Goal: Task Accomplishment & Management: Manage account settings

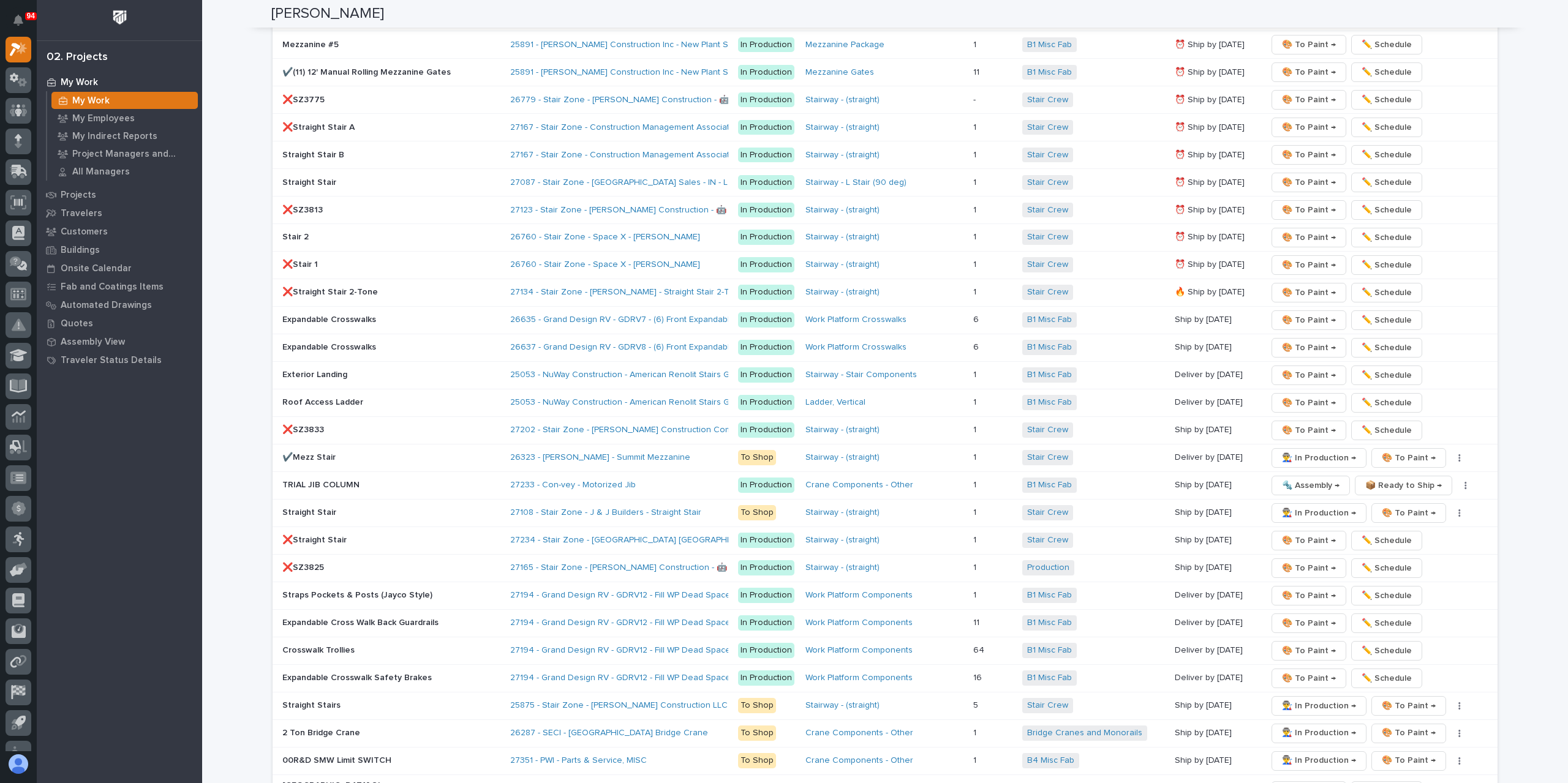
scroll to position [1959, 0]
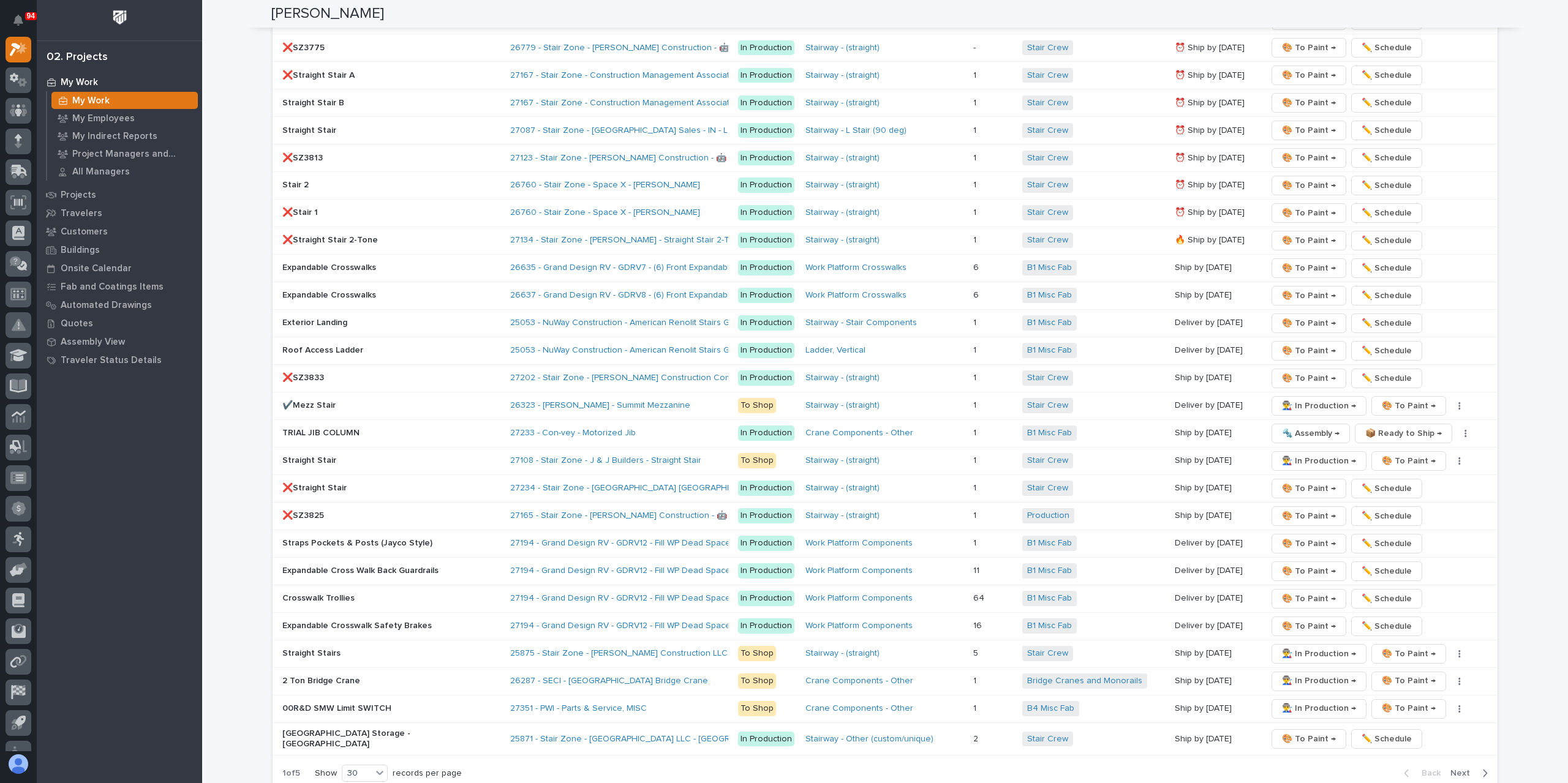
click at [310, 401] on p "✔️Mezz Stair" at bounding box center [390, 405] width 214 height 10
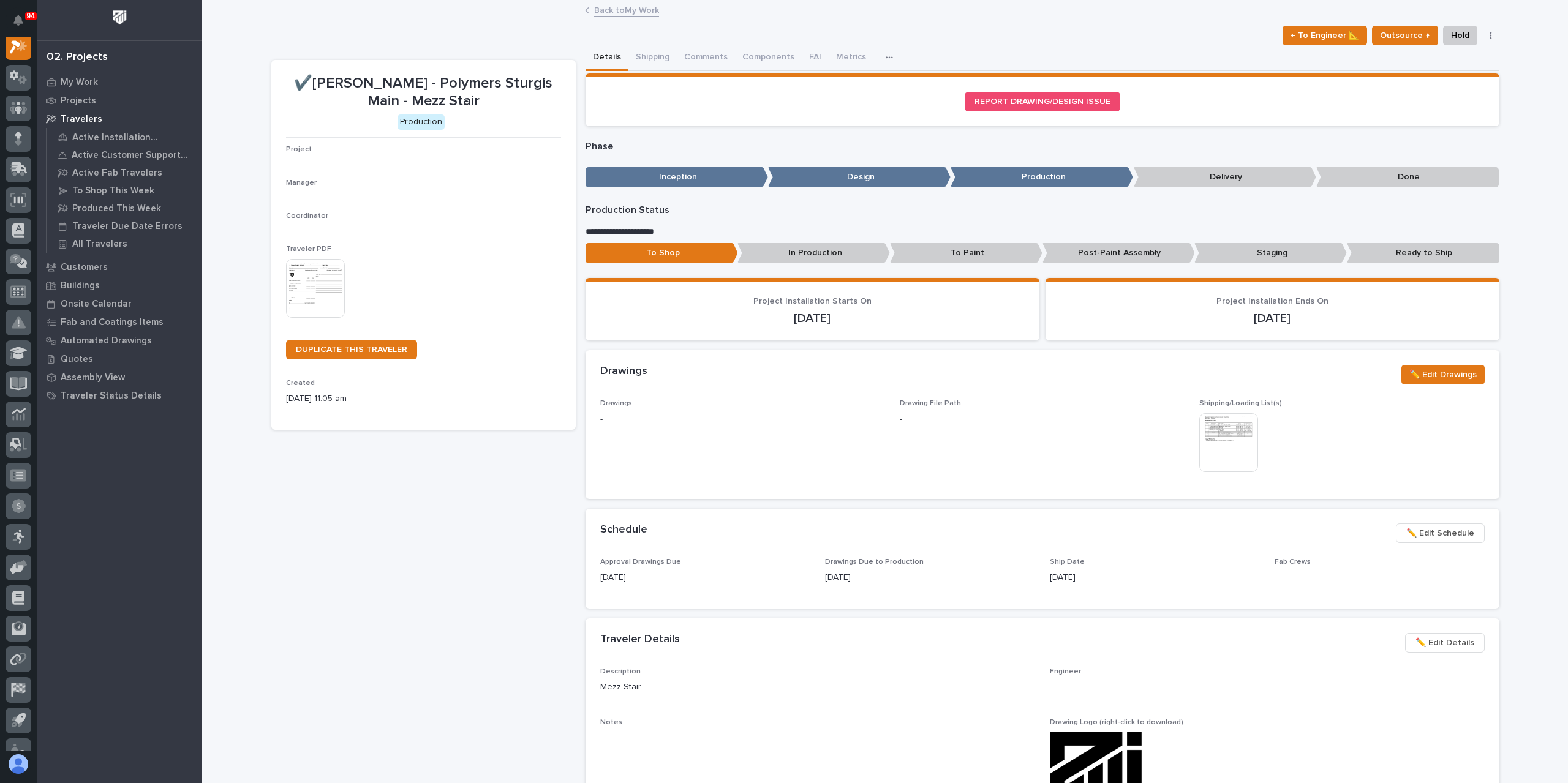
scroll to position [30, 0]
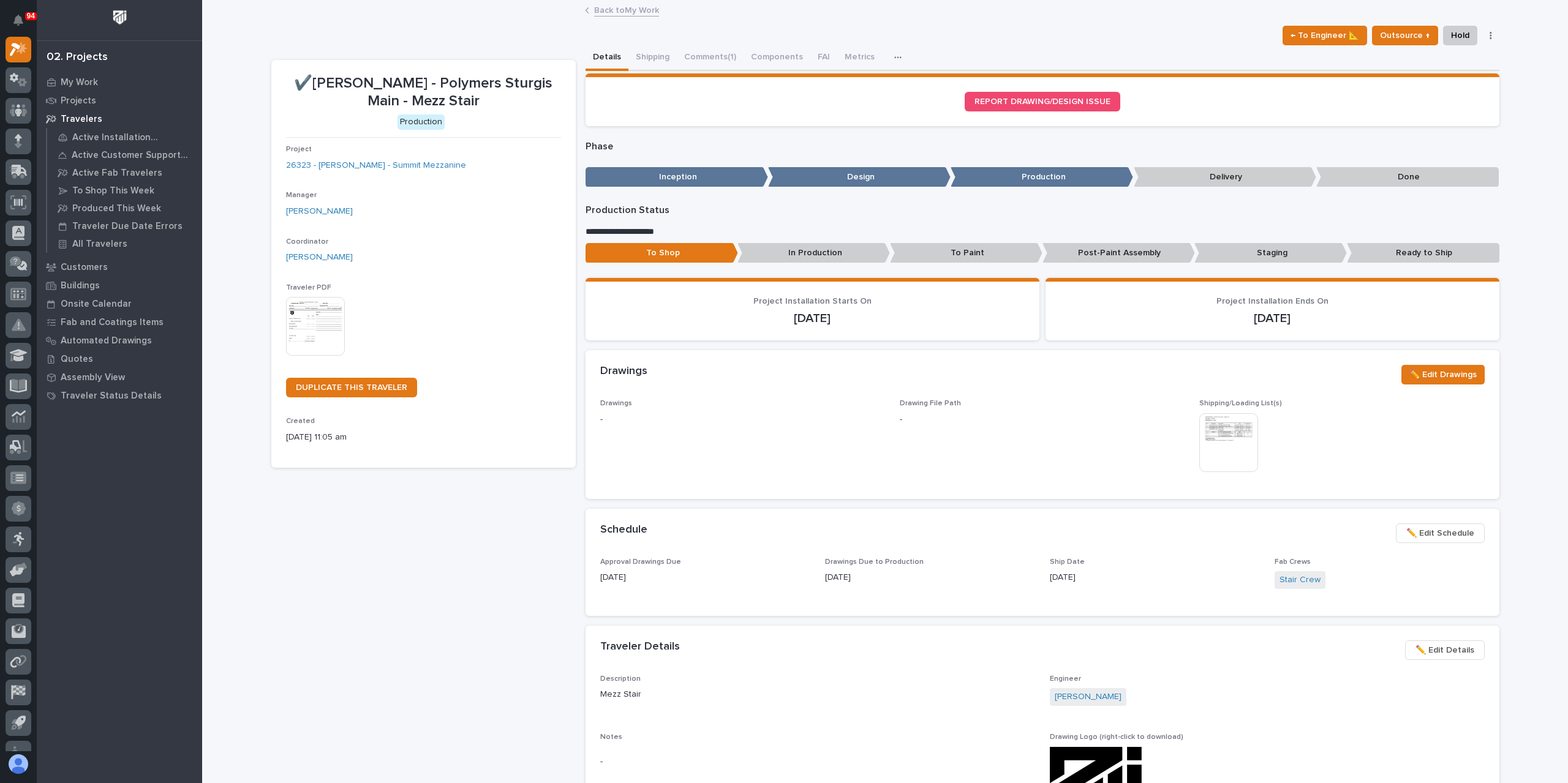
click at [1447, 532] on span "✏️ Edit Schedule" at bounding box center [1440, 533] width 68 height 14
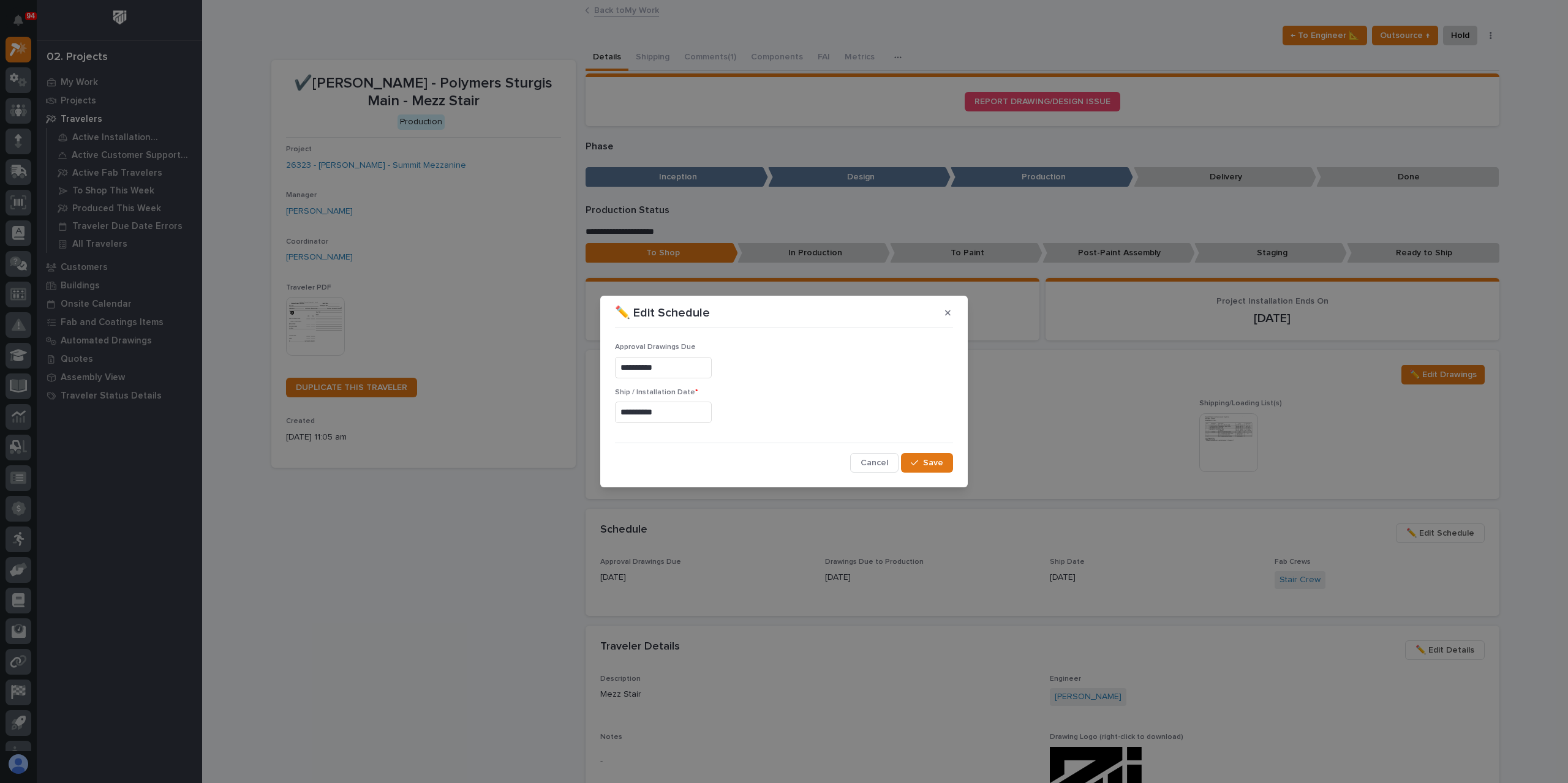
click at [682, 409] on input "**********" at bounding box center [663, 412] width 97 height 22
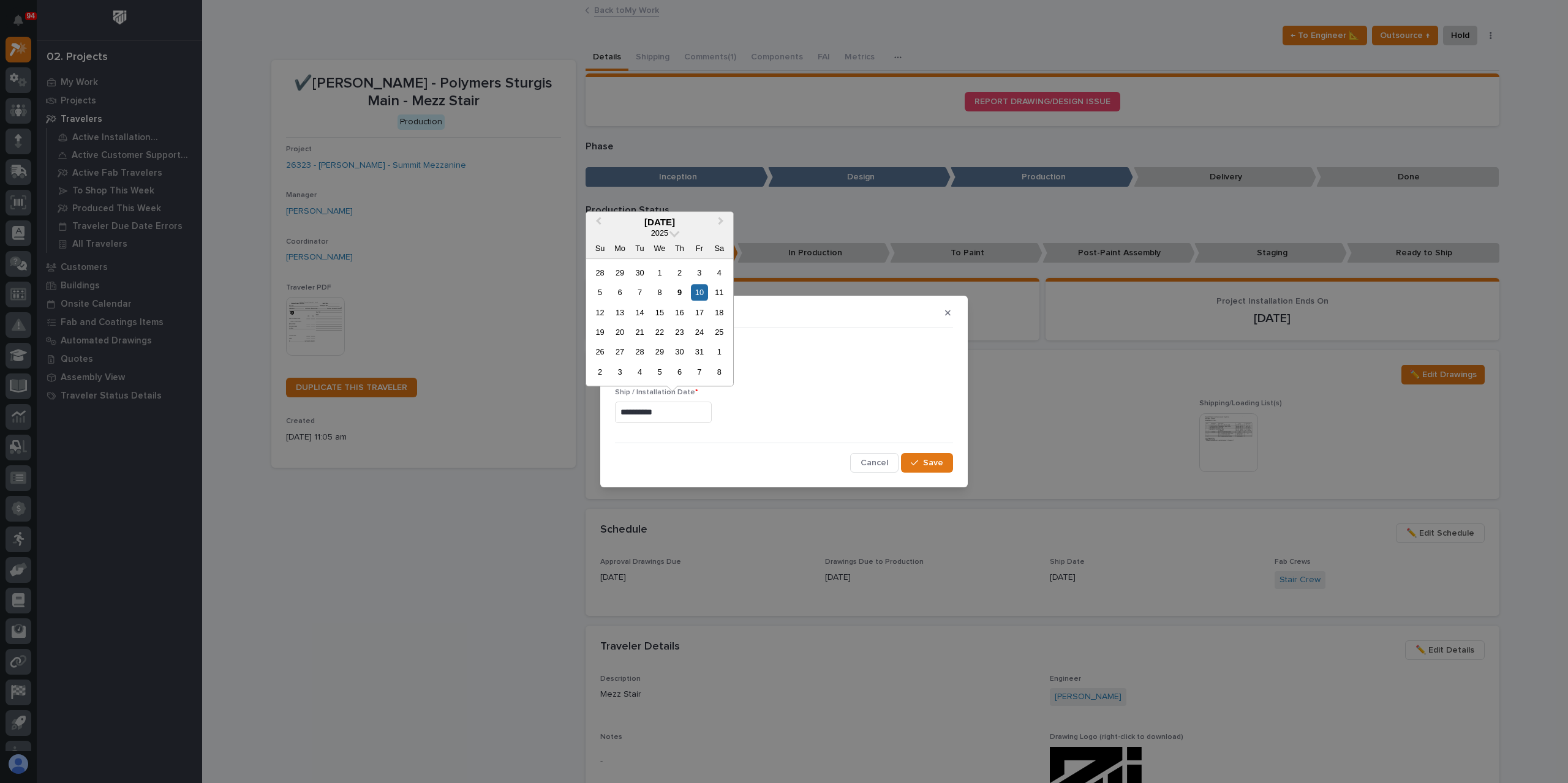
click at [694, 310] on div "17" at bounding box center [699, 313] width 17 height 17
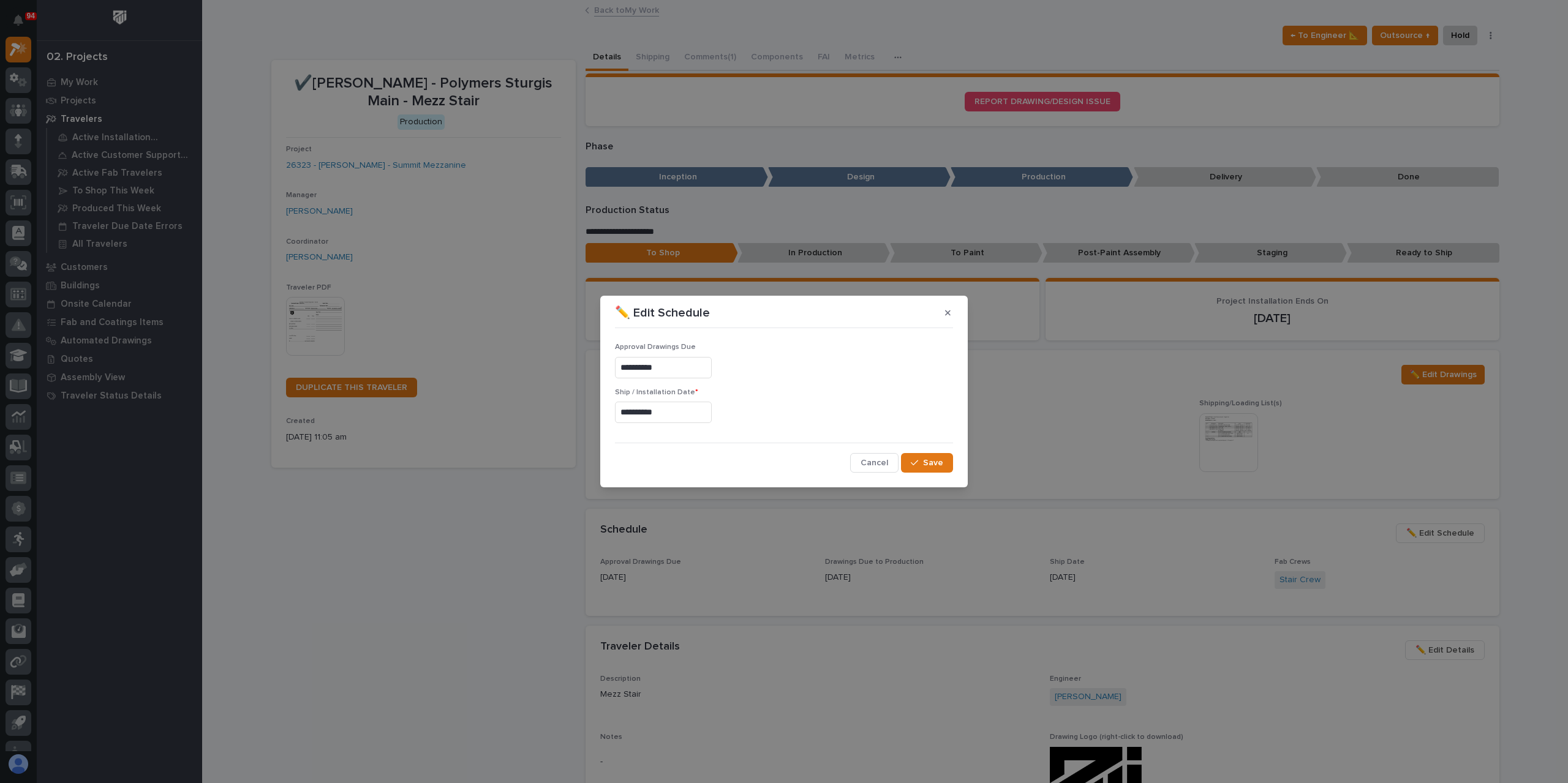
type input "**********"
click at [931, 469] on button "Save" at bounding box center [926, 463] width 52 height 20
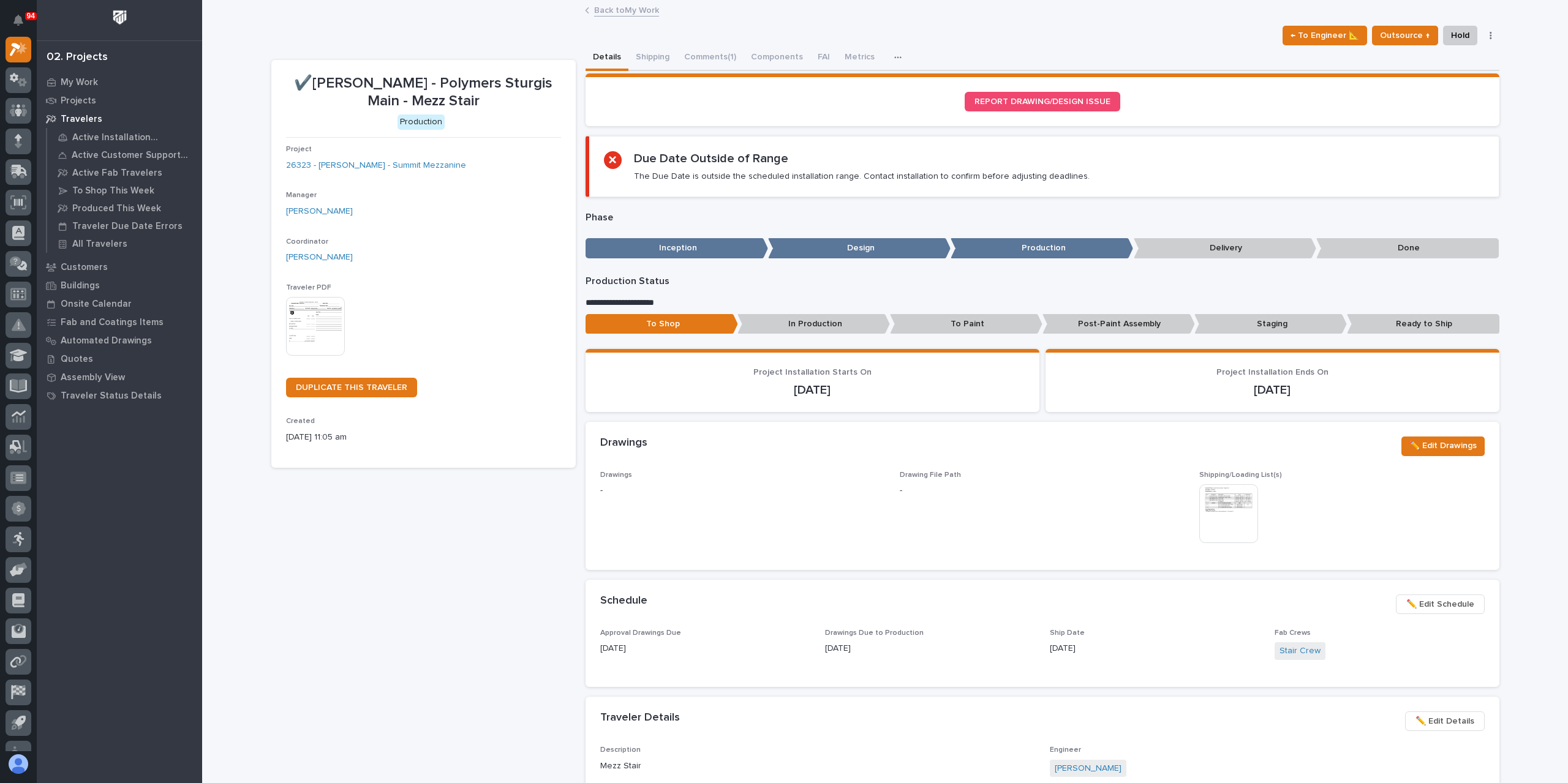
click at [616, 14] on link "Back to My Work" at bounding box center [626, 10] width 65 height 14
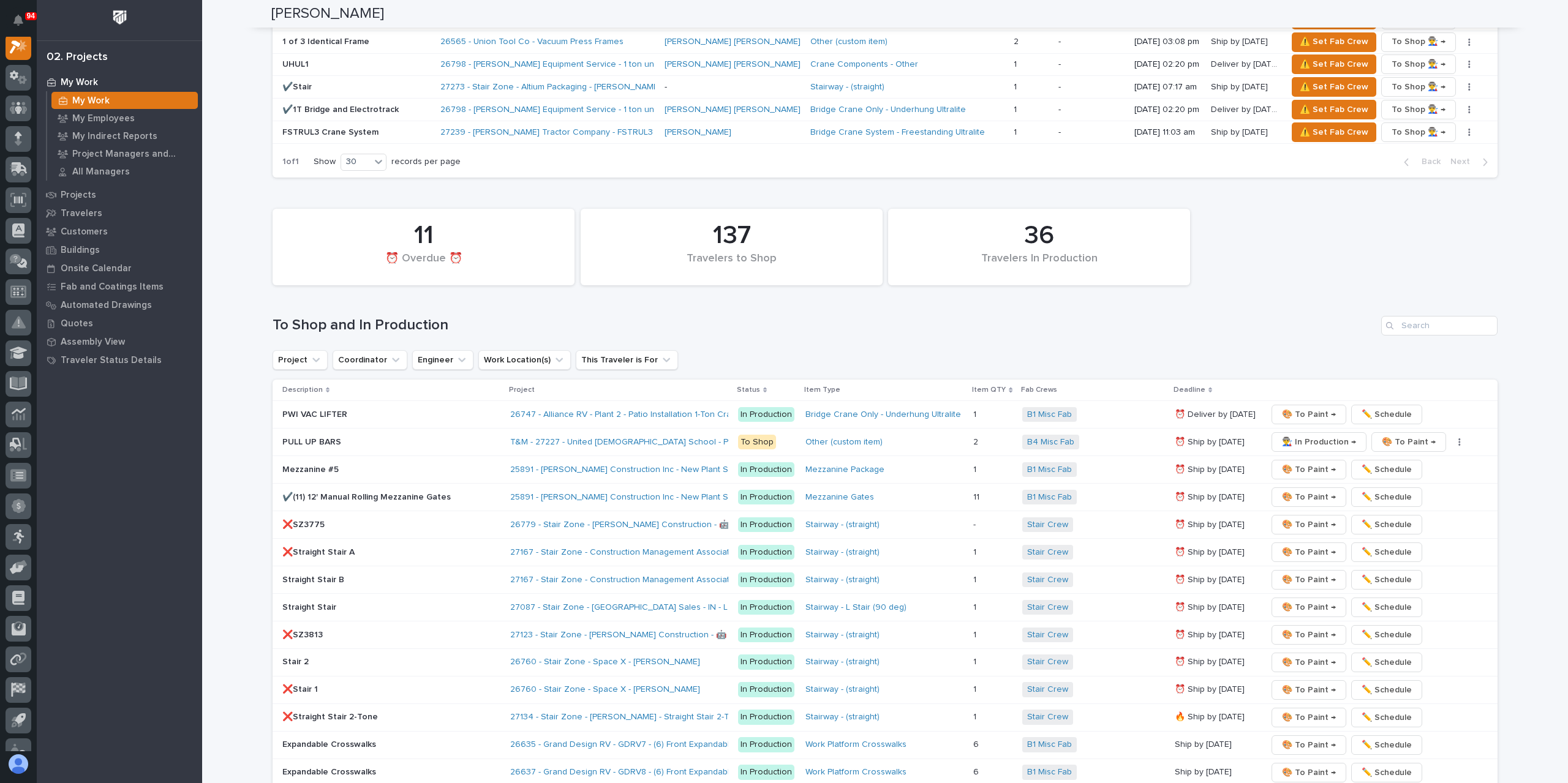
scroll to position [1470, 0]
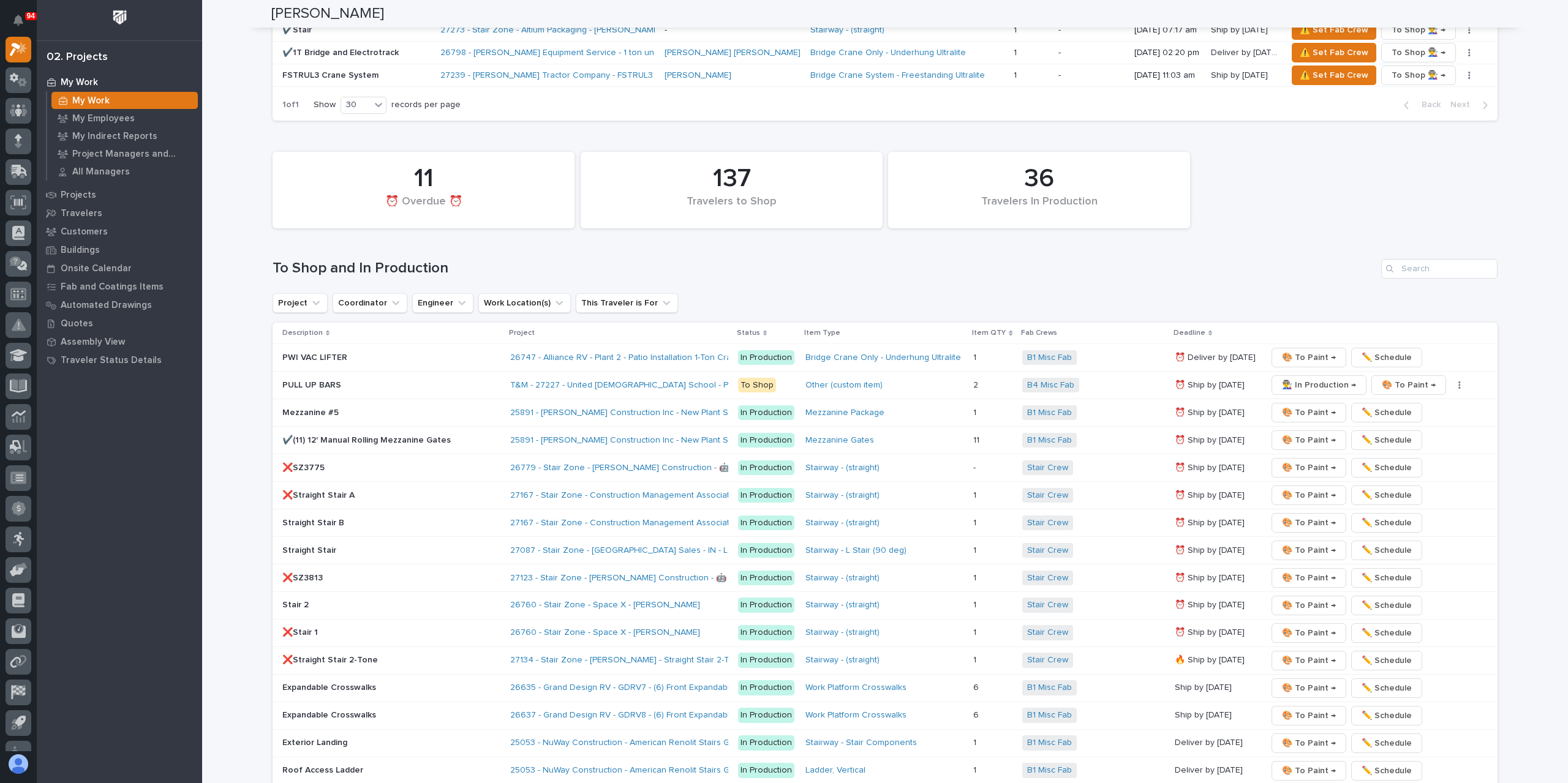
scroll to position [1653, 0]
